Goal: Transaction & Acquisition: Purchase product/service

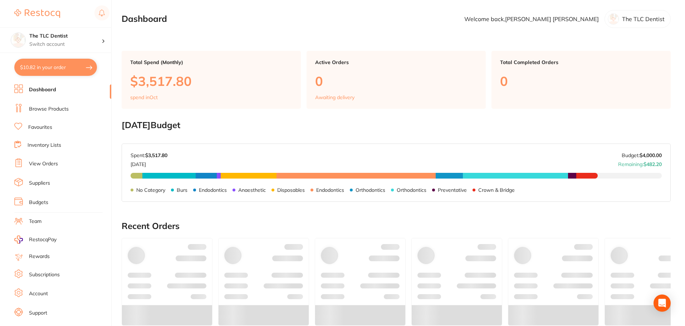
click at [46, 111] on link "Browse Products" at bounding box center [49, 109] width 40 height 7
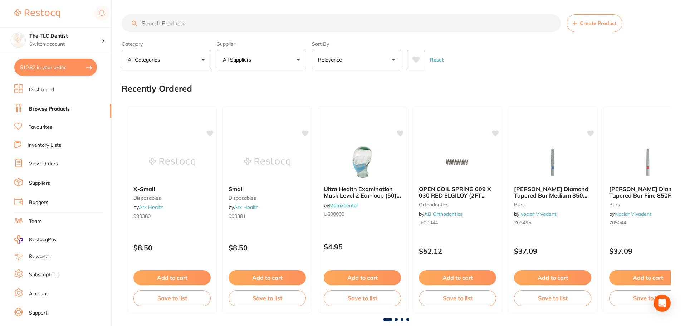
click at [37, 62] on button "$10.82 in your order" at bounding box center [55, 67] width 83 height 17
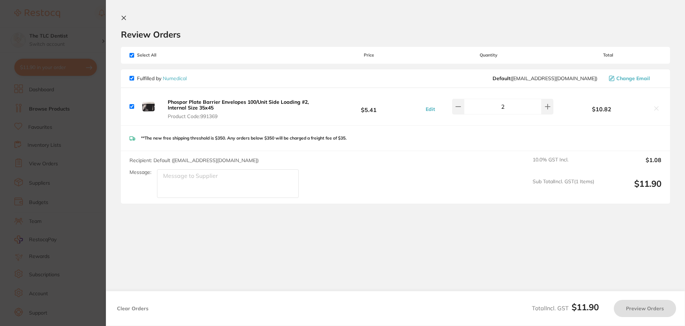
checkbox input "true"
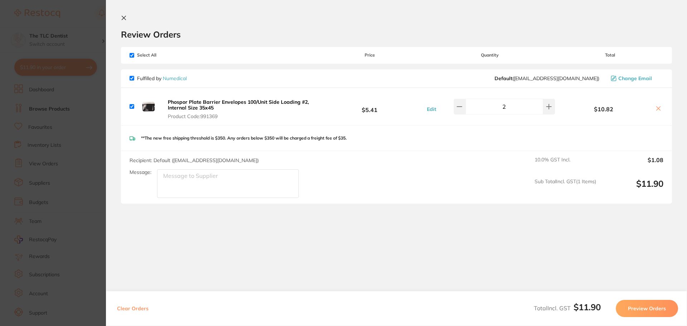
click at [58, 143] on section "Update RRP Set your pre negotiated price for this item. Item Agreed RRP (excl. …" at bounding box center [343, 163] width 687 height 326
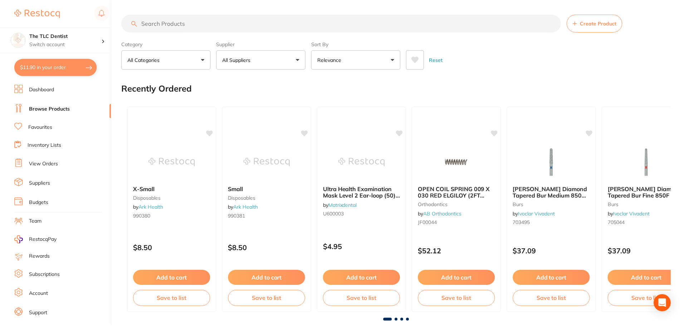
scroll to position [0, 0]
click at [256, 56] on button "All Suppliers" at bounding box center [261, 59] width 89 height 19
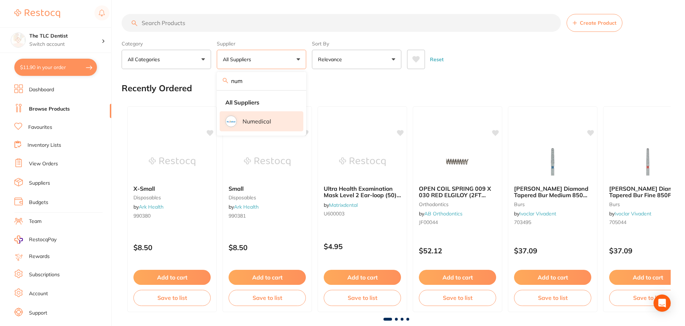
type input "num"
click at [264, 117] on li "Numedical" at bounding box center [262, 121] width 84 height 20
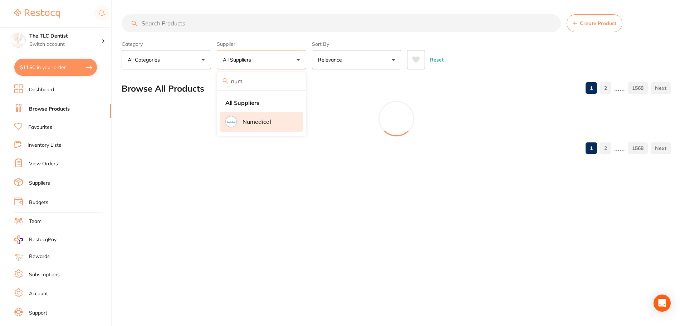
scroll to position [0, 0]
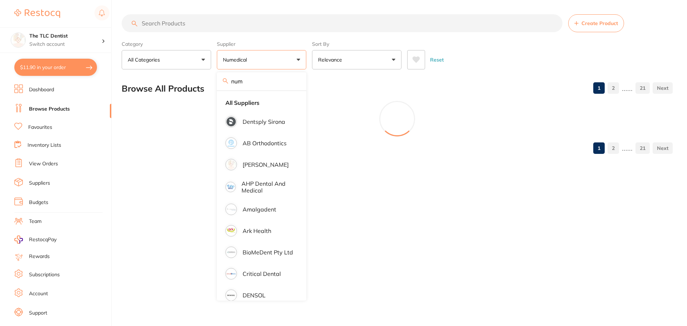
click at [305, 27] on input "search" at bounding box center [342, 23] width 441 height 18
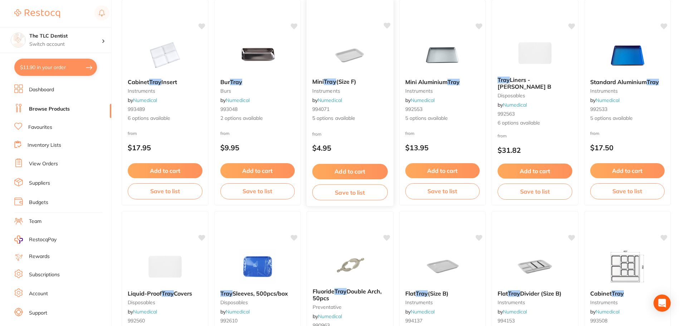
scroll to position [215, 0]
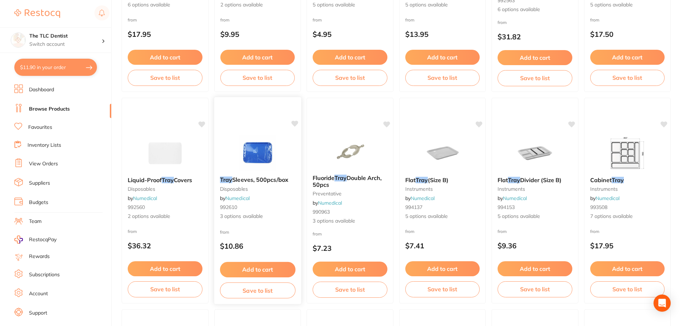
type input "tray"
click at [260, 222] on div "Tray Sleeves, 500pcs/box disposables by Numedical 992610 3 options available" at bounding box center [257, 198] width 87 height 55
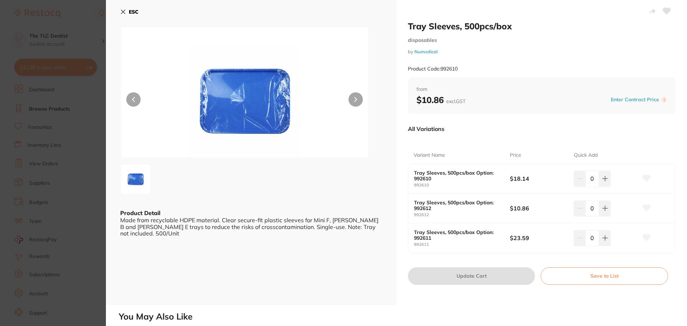
click at [453, 72] on small "Product Code: 992610" at bounding box center [433, 69] width 50 height 6
copy small "992610"
click at [72, 61] on section "Tray Sleeves, 500pcs/box disposables by Numedical Product Code: 992610 ESC Prod…" at bounding box center [343, 163] width 687 height 326
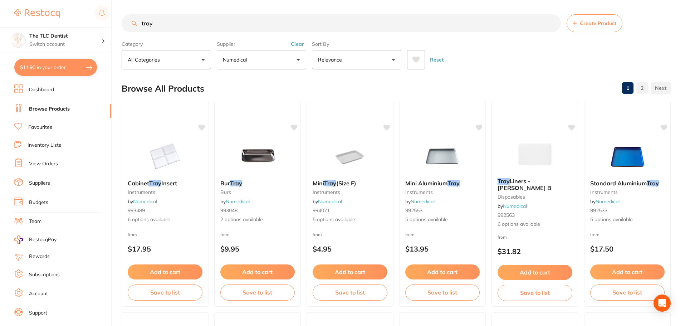
click at [296, 56] on button "Numedical" at bounding box center [261, 59] width 89 height 19
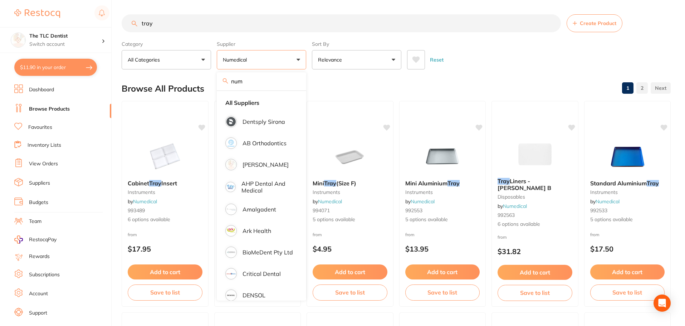
click at [45, 130] on link "Favourites" at bounding box center [40, 127] width 24 height 7
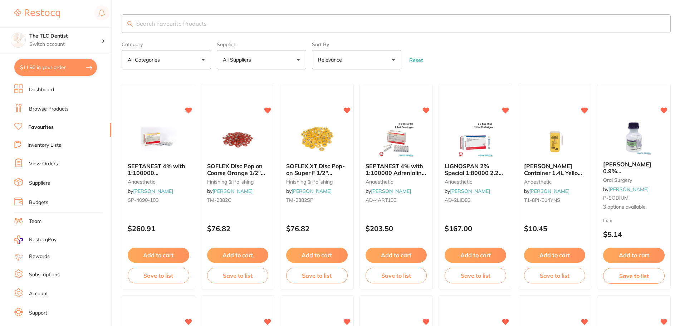
click at [254, 25] on input "search" at bounding box center [396, 23] width 549 height 19
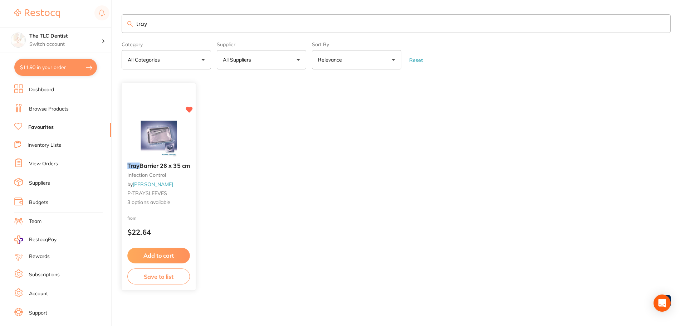
type input "tray"
click at [157, 138] on img at bounding box center [158, 139] width 47 height 36
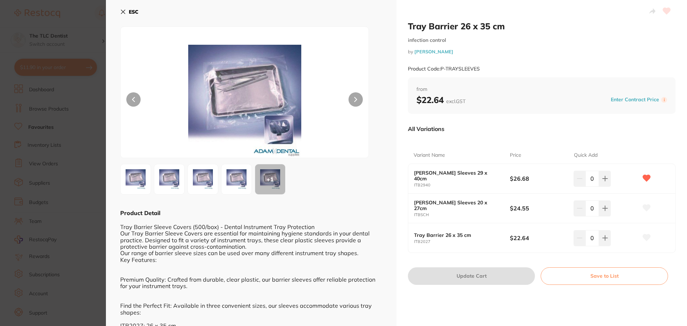
click at [67, 23] on section "Tray Barrier 26 x 35 cm infection control by [PERSON_NAME] Product Code: P-TRAY…" at bounding box center [343, 163] width 687 height 326
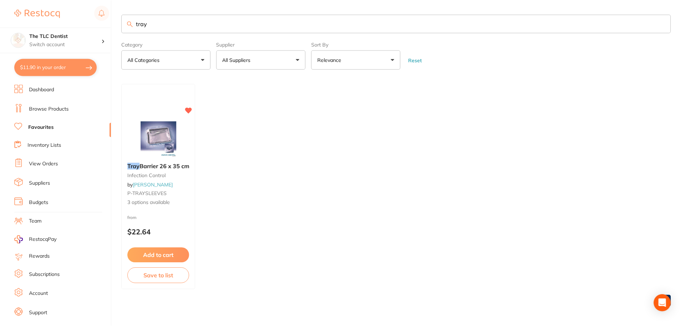
scroll to position [1, 0]
click at [276, 62] on button "All Suppliers" at bounding box center [261, 58] width 89 height 19
click at [52, 93] on link "Dashboard" at bounding box center [41, 89] width 25 height 7
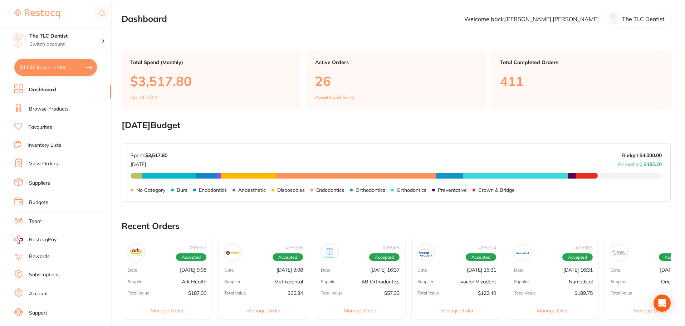
click at [74, 105] on li "Browse Products" at bounding box center [62, 109] width 97 height 11
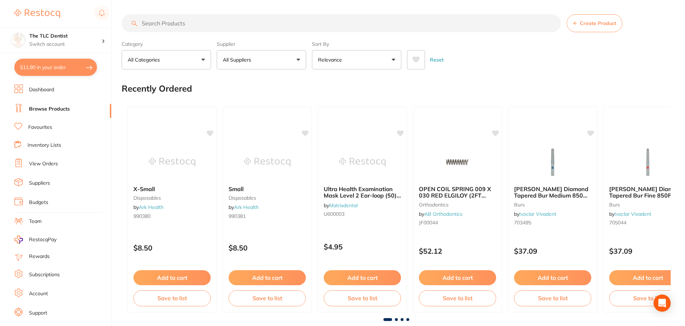
click at [259, 59] on button "All Suppliers" at bounding box center [261, 59] width 89 height 19
type input "num"
click at [247, 116] on li "Numedical" at bounding box center [262, 122] width 84 height 20
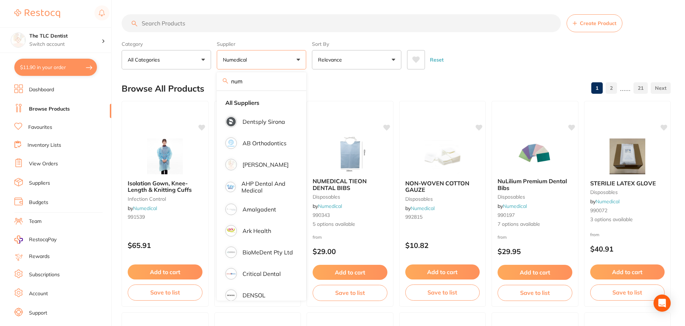
click at [252, 24] on input "search" at bounding box center [341, 23] width 439 height 18
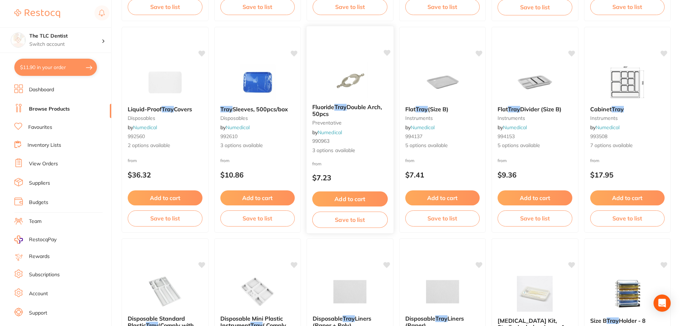
scroll to position [286, 0]
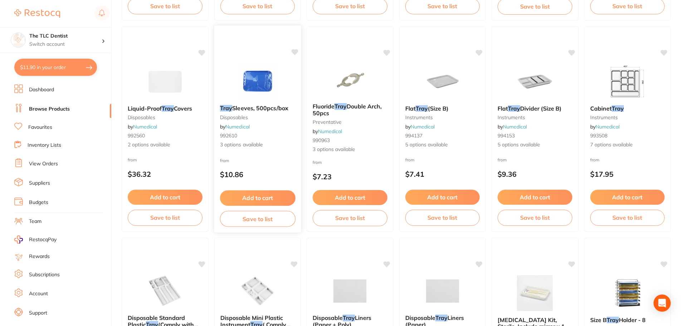
type input "tray"
click at [287, 144] on span "3 options available" at bounding box center [257, 144] width 75 height 7
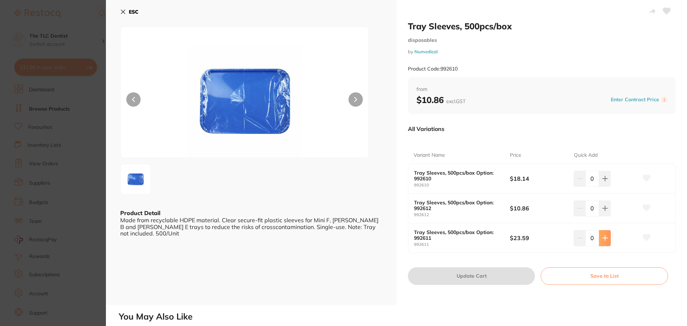
click at [606, 238] on button at bounding box center [605, 238] width 12 height 16
type input "1"
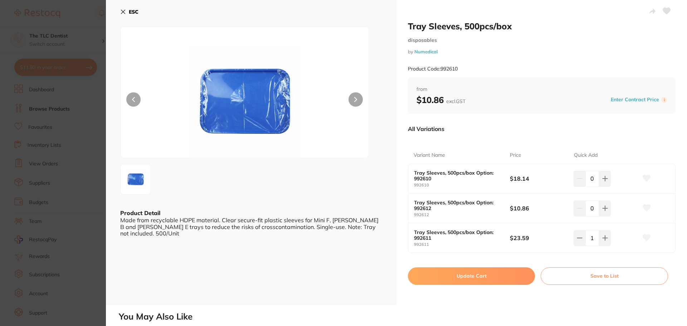
click at [492, 280] on button "Update Cart" at bounding box center [471, 275] width 127 height 17
checkbox input "false"
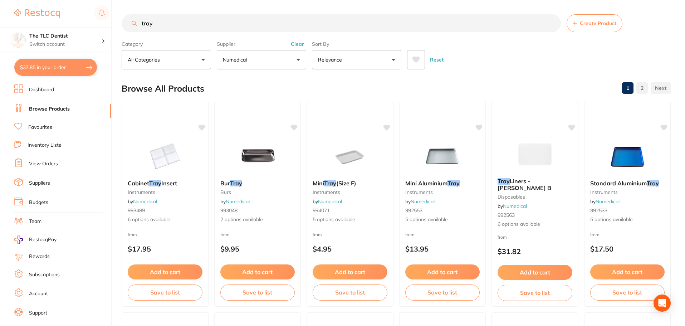
click at [262, 24] on input "tray" at bounding box center [341, 23] width 439 height 18
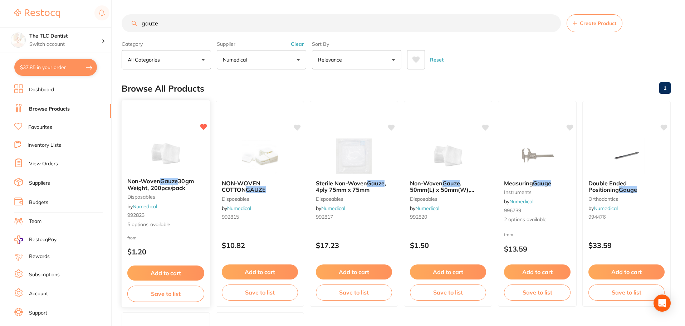
type input "gauze"
click at [183, 156] on img at bounding box center [165, 154] width 47 height 36
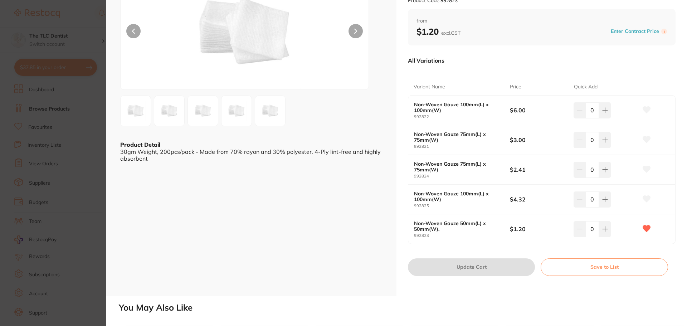
scroll to position [107, 0]
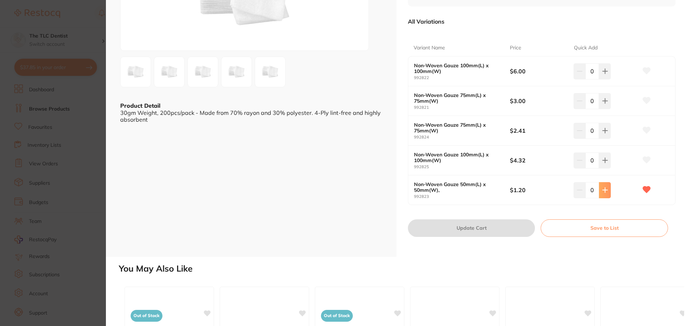
click at [607, 192] on button at bounding box center [605, 190] width 12 height 16
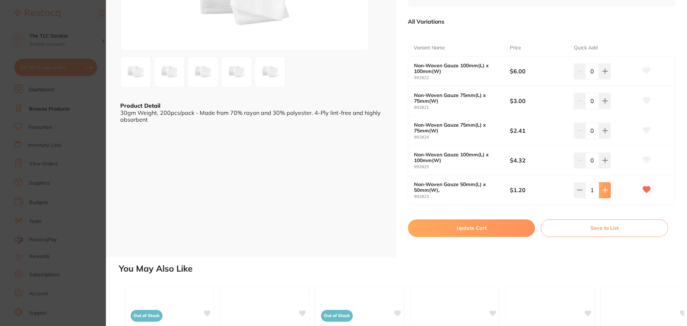
click at [607, 192] on button at bounding box center [605, 190] width 12 height 16
type input "4"
click at [499, 226] on button "Update Cart" at bounding box center [471, 227] width 127 height 17
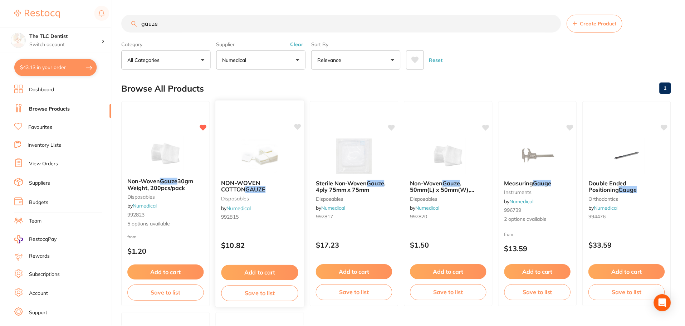
scroll to position [0, 0]
click at [37, 67] on button "$43.13 in your order" at bounding box center [55, 67] width 83 height 17
checkbox input "true"
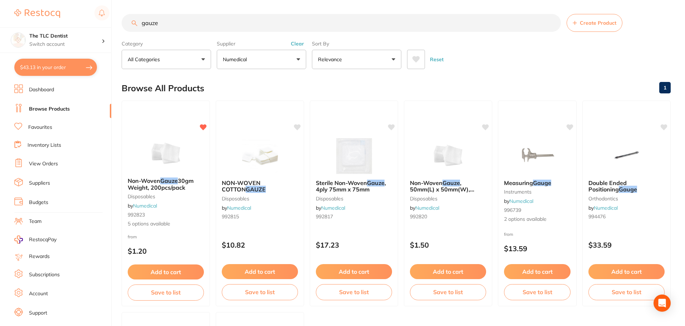
checkbox input "true"
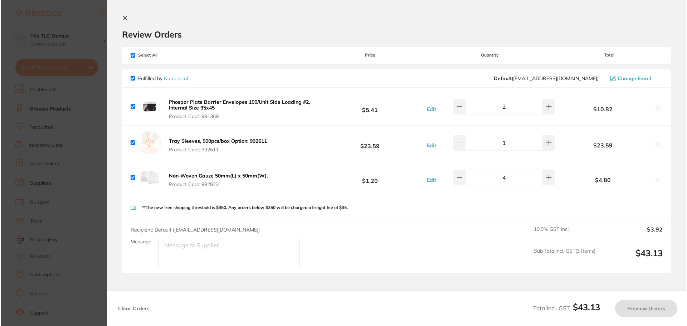
scroll to position [0, 0]
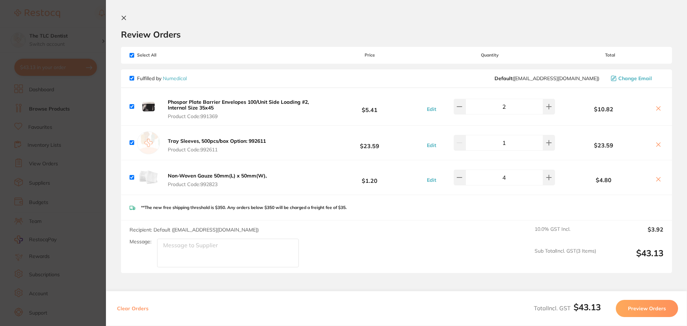
click at [9, 166] on section "Update RRP Set your pre negotiated price for this item. Item Agreed RRP (excl. …" at bounding box center [343, 163] width 687 height 326
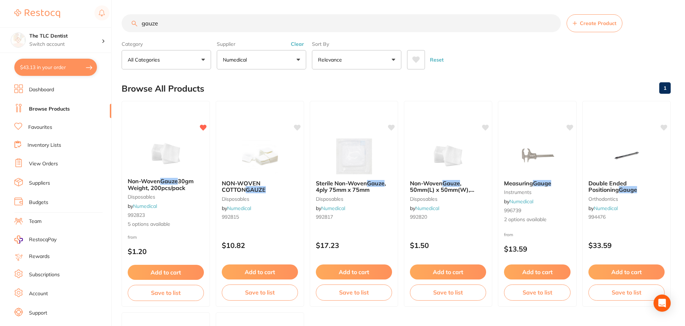
click at [43, 72] on button "$43.13 in your order" at bounding box center [55, 67] width 83 height 17
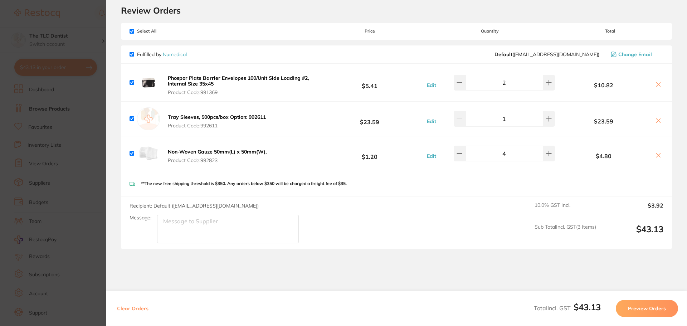
scroll to position [36, 0]
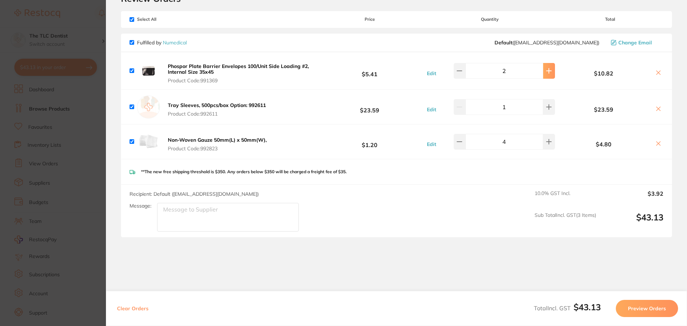
click at [546, 71] on icon at bounding box center [549, 71] width 6 height 6
type input "3"
click at [501, 259] on section "Review Orders Your orders are being processed and we will notify you once we ha…" at bounding box center [396, 163] width 581 height 326
click at [55, 87] on section "Update RRP Set your pre negotiated price for this item. Item Agreed RRP (excl. …" at bounding box center [343, 163] width 687 height 326
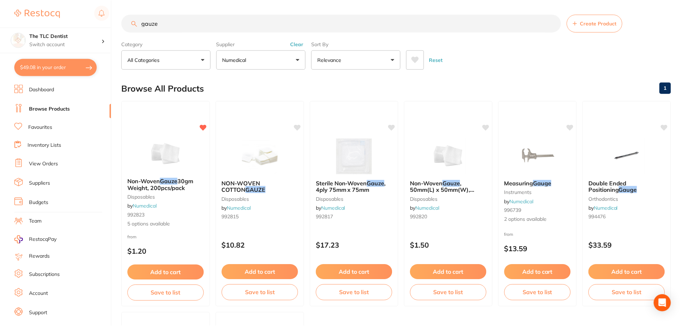
scroll to position [0, 0]
